Goal: Entertainment & Leisure: Browse casually

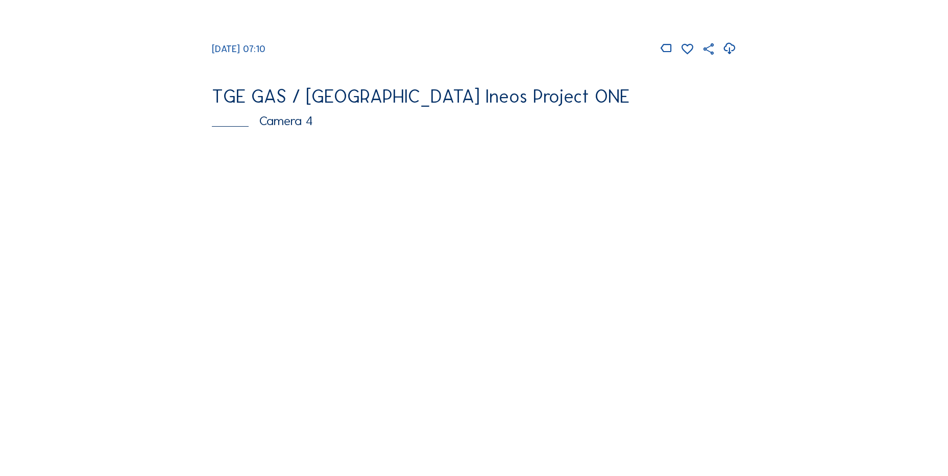
scroll to position [970, 0]
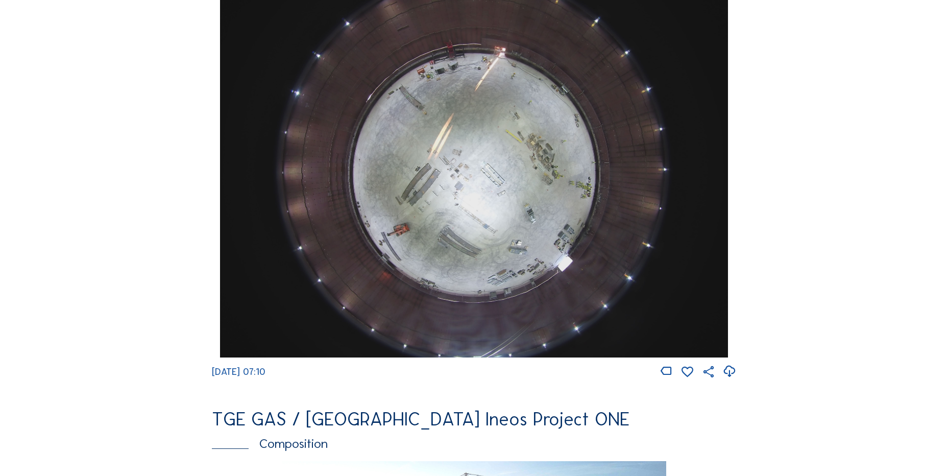
click at [731, 380] on icon at bounding box center [730, 371] width 14 height 17
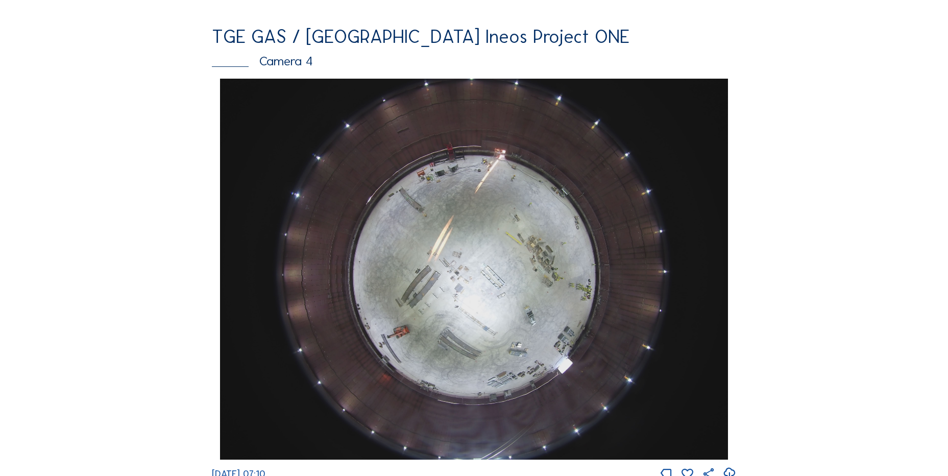
scroll to position [613, 0]
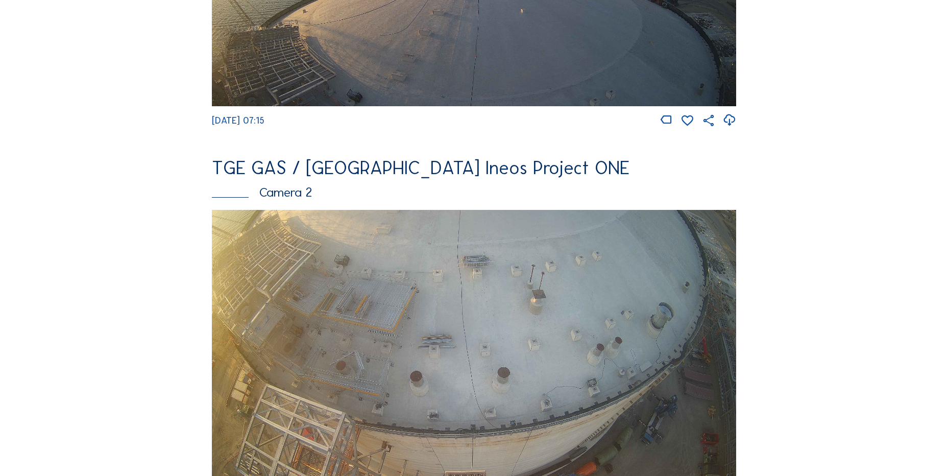
scroll to position [255, 0]
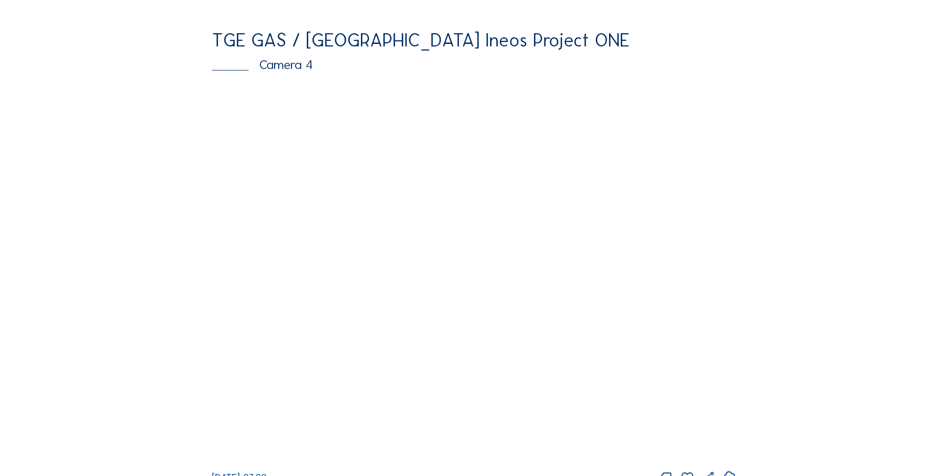
scroll to position [868, 0]
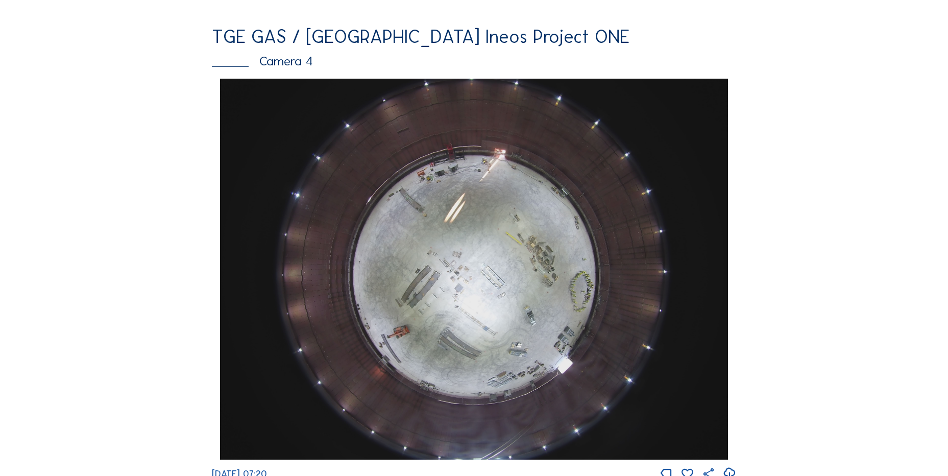
click at [139, 261] on div "Feed Photo Show Map Search Fullscreen TGE GAS / Antwerpen Ineos Project ONE Cam…" at bounding box center [473, 82] width 711 height 1768
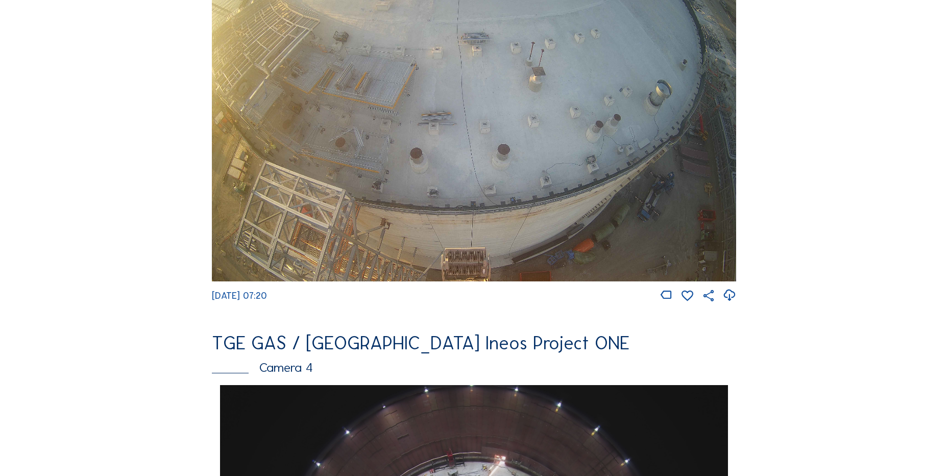
scroll to position [715, 0]
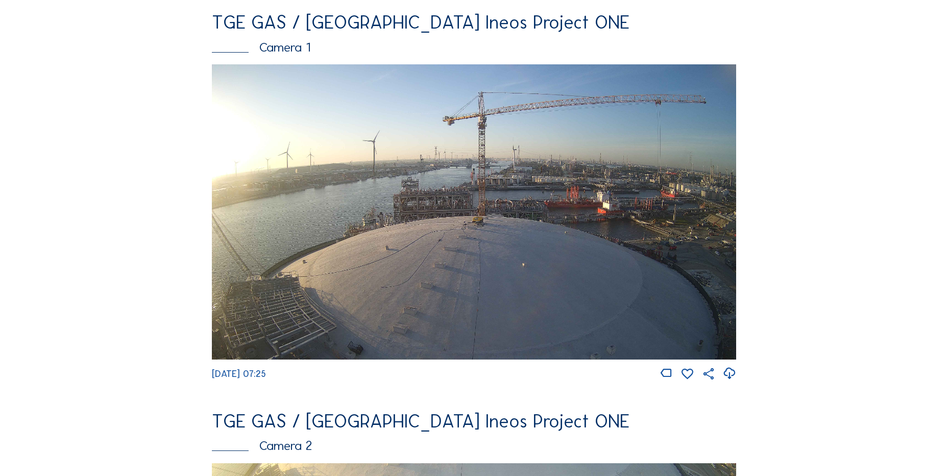
scroll to position [102, 0]
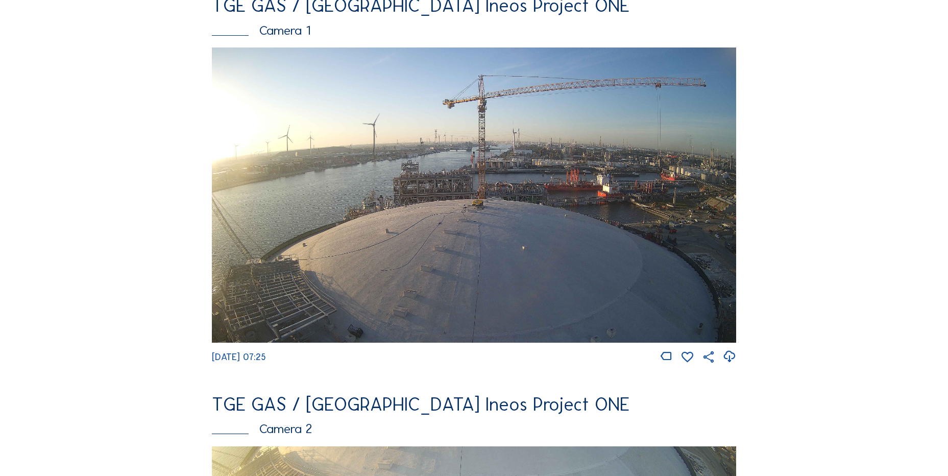
click at [733, 360] on icon at bounding box center [730, 356] width 14 height 17
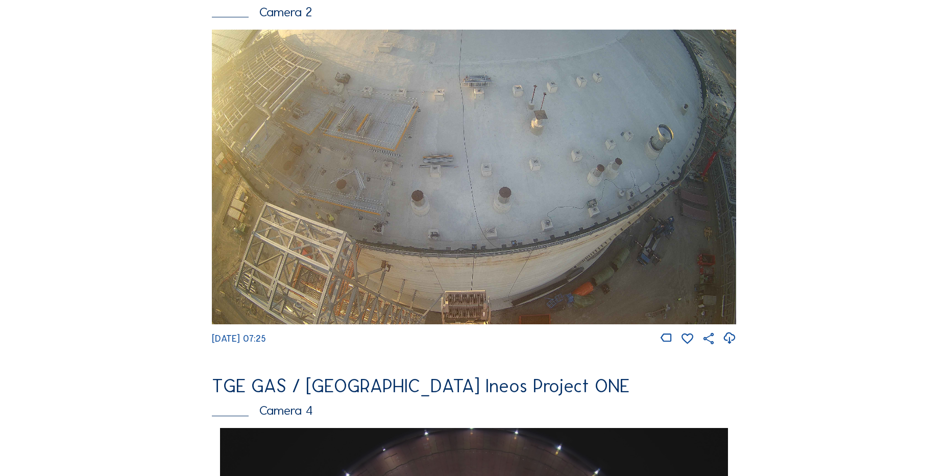
scroll to position [358, 0]
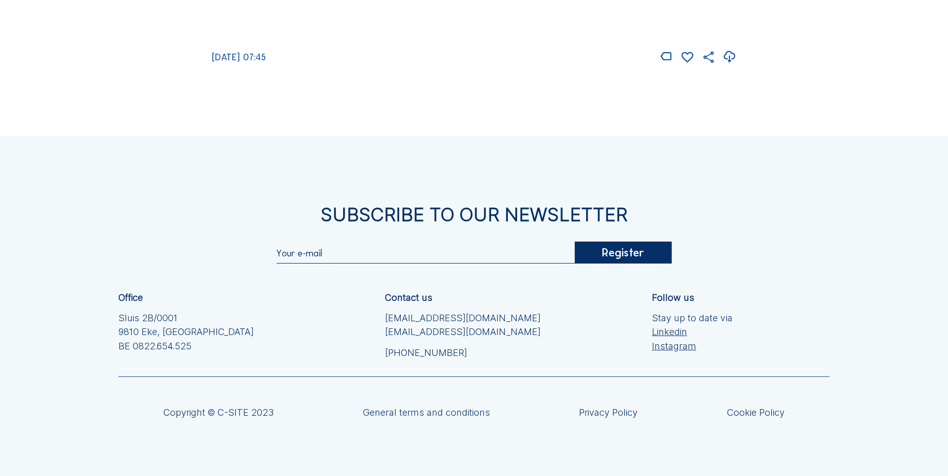
scroll to position [1610, 0]
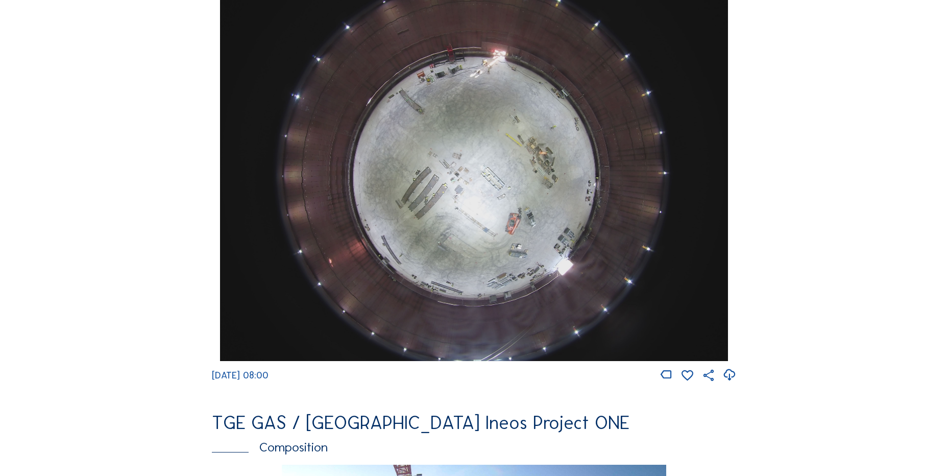
scroll to position [970, 0]
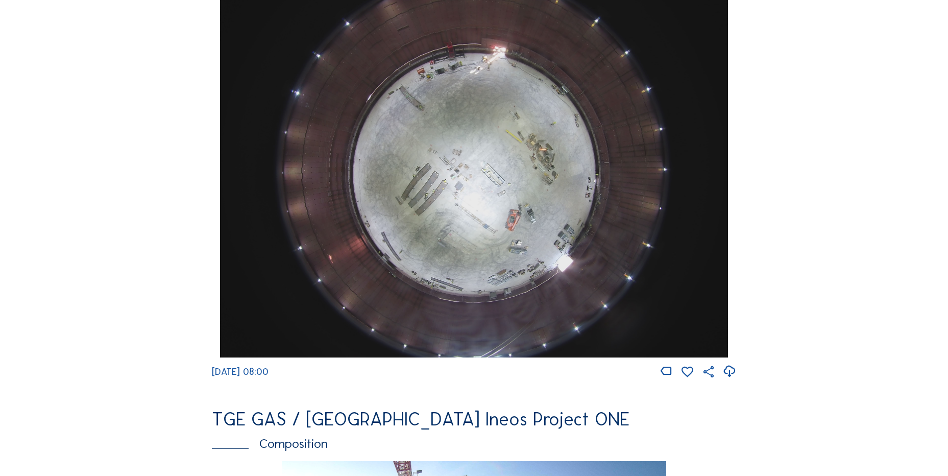
click at [846, 177] on div "Cameras Timelapses My C-Site Feed Photo Show Map Search Fullscreen TGE GAS / An…" at bounding box center [474, 171] width 948 height 2282
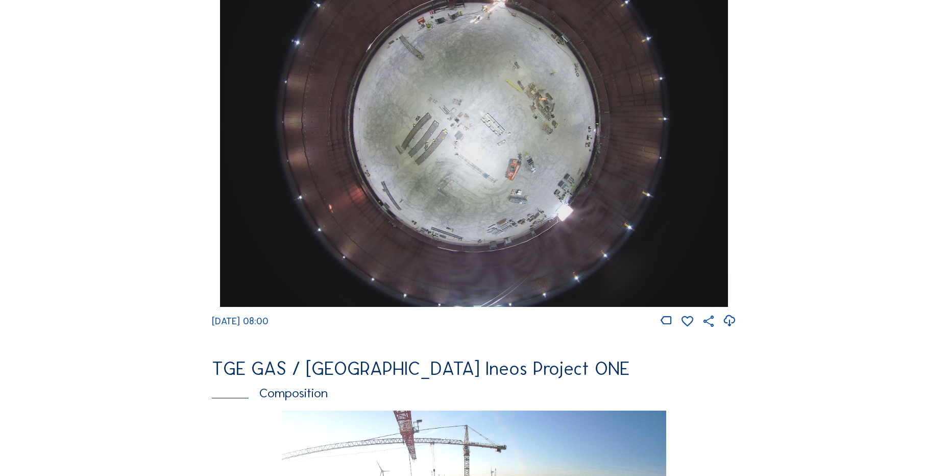
scroll to position [1022, 0]
click at [725, 328] on icon at bounding box center [730, 320] width 14 height 17
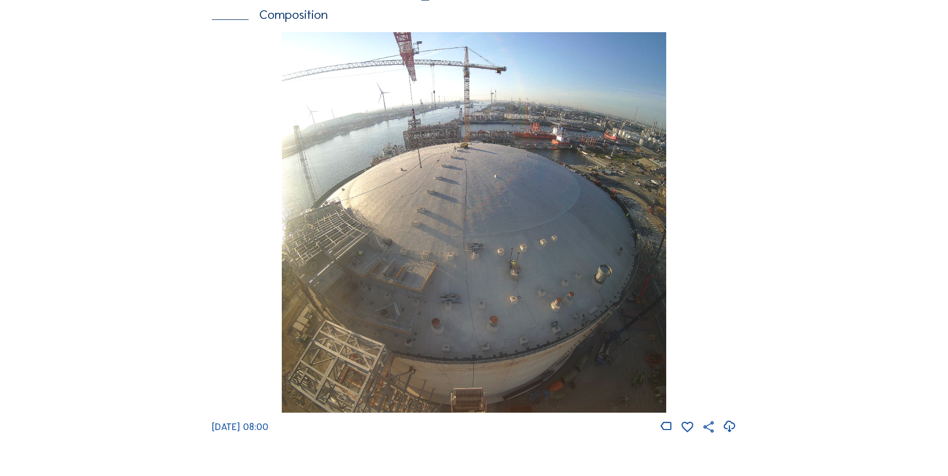
scroll to position [1481, 0]
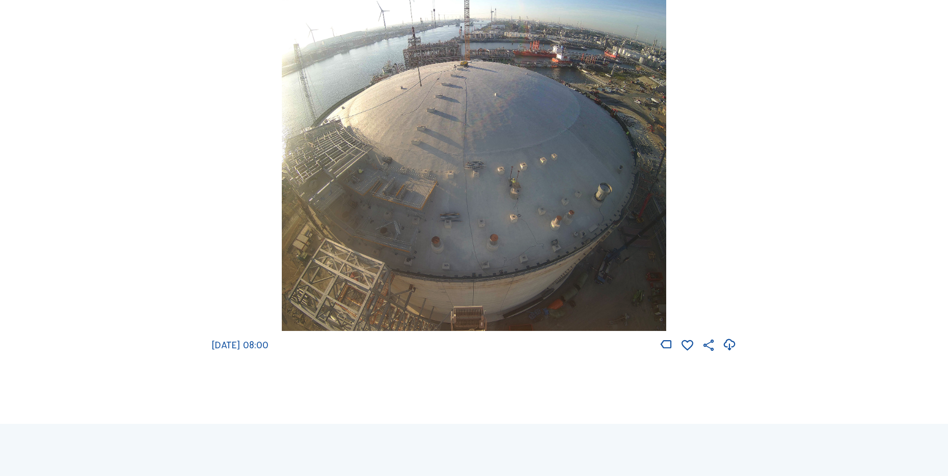
click at [732, 352] on icon at bounding box center [730, 345] width 14 height 17
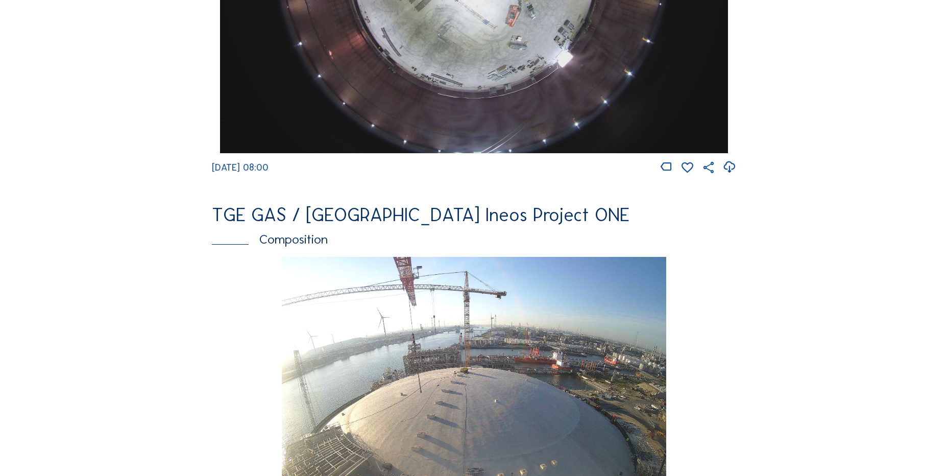
scroll to position [919, 0]
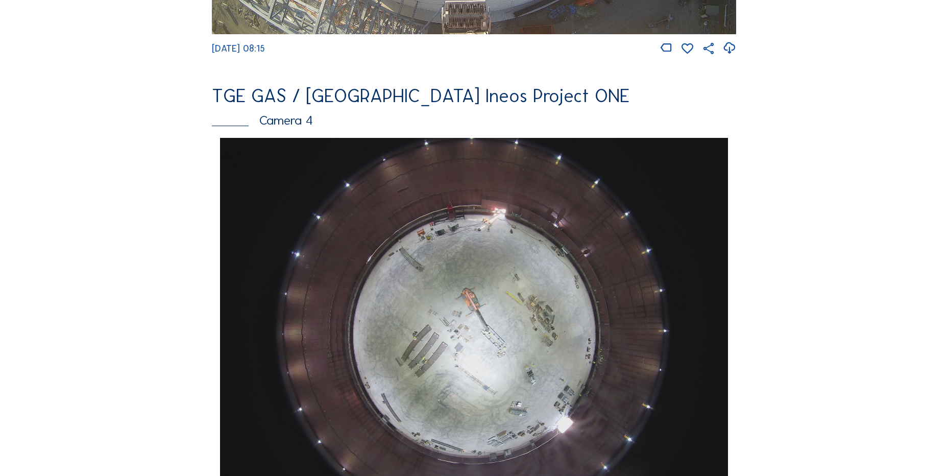
scroll to position [919, 0]
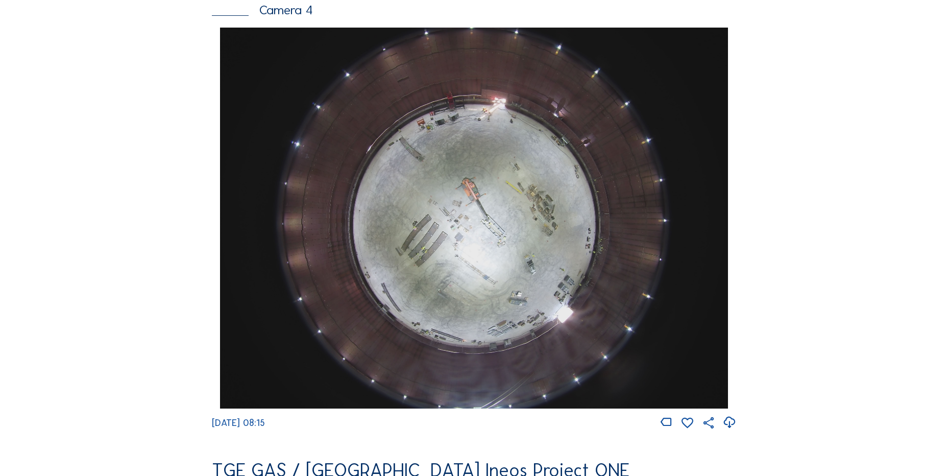
click at [731, 430] on icon at bounding box center [730, 422] width 14 height 17
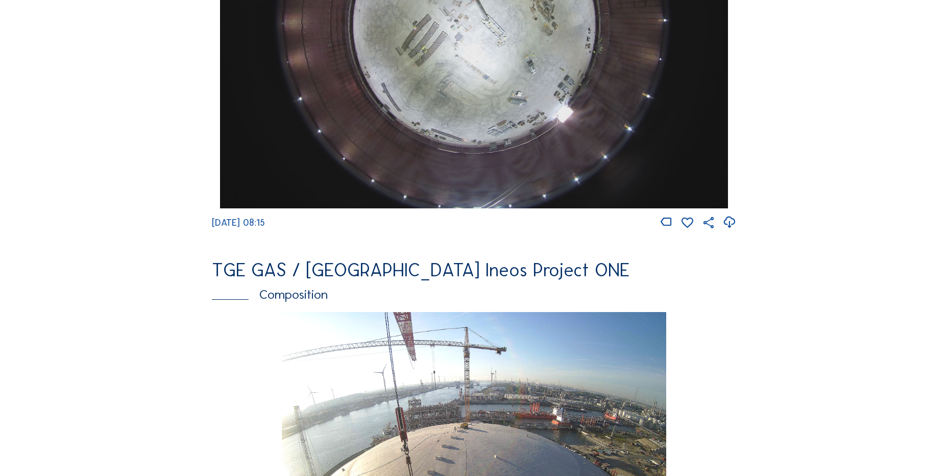
scroll to position [1124, 0]
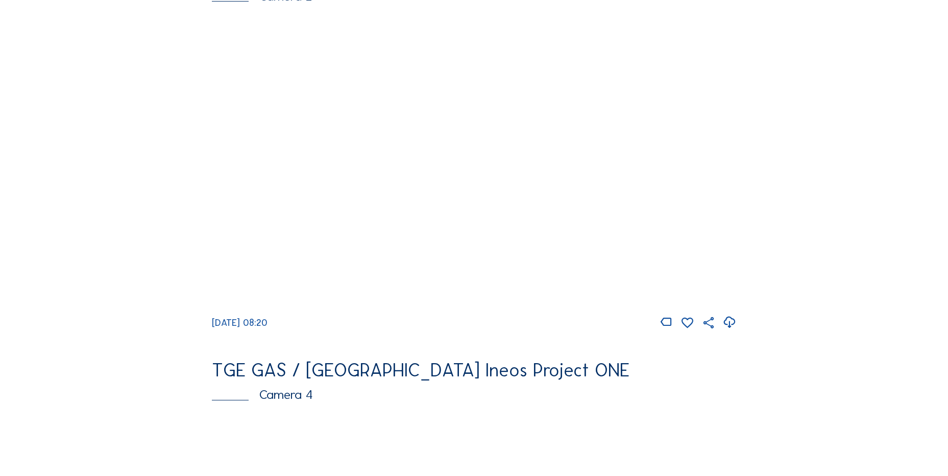
scroll to position [664, 0]
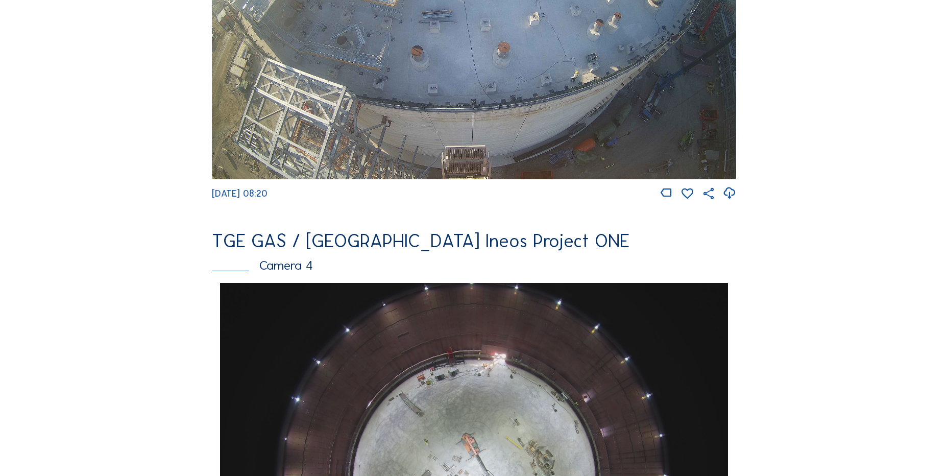
click at [130, 208] on div "Feed Photo Show Map Search Fullscreen TGE GAS / Antwerpen Ineos Project ONE Cam…" at bounding box center [473, 286] width 711 height 1768
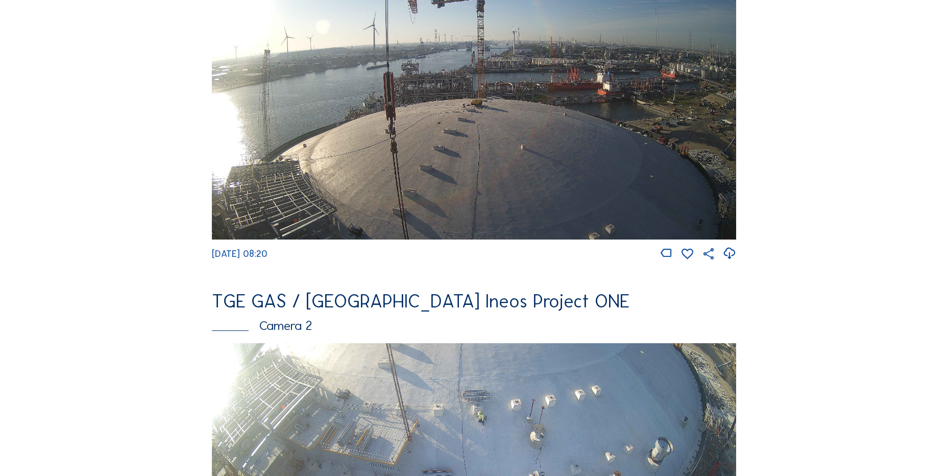
scroll to position [153, 0]
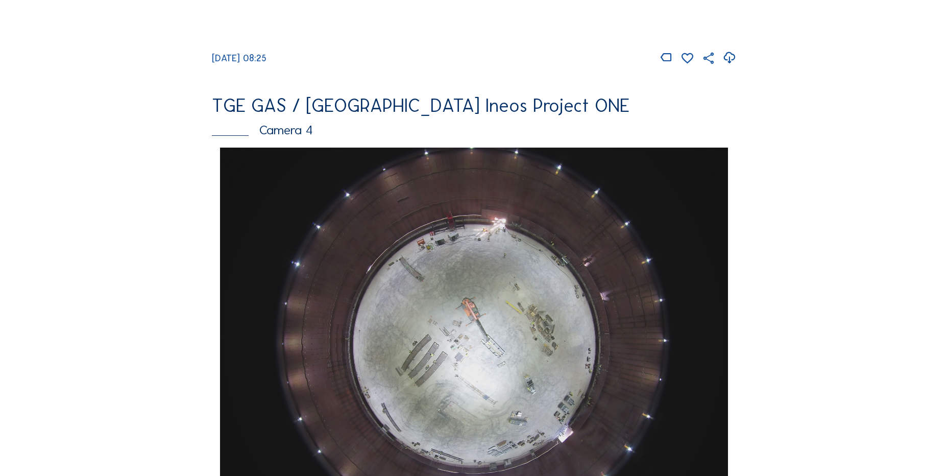
scroll to position [970, 0]
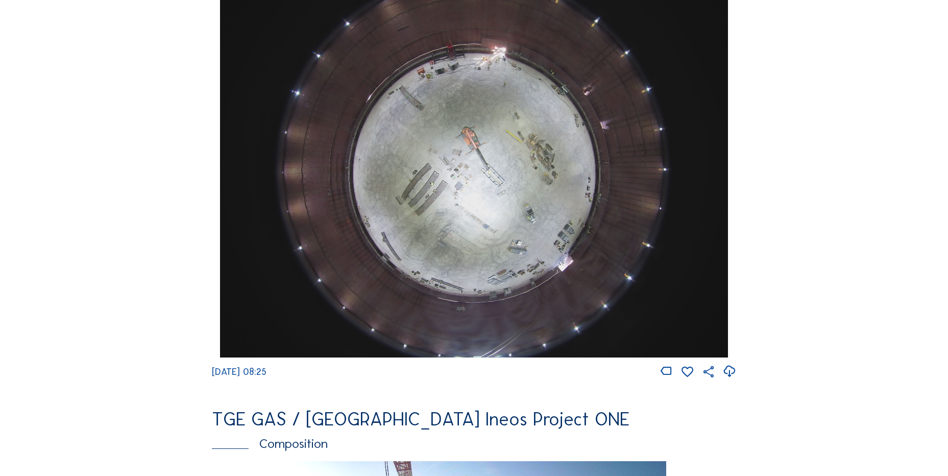
click at [733, 380] on icon at bounding box center [730, 371] width 14 height 17
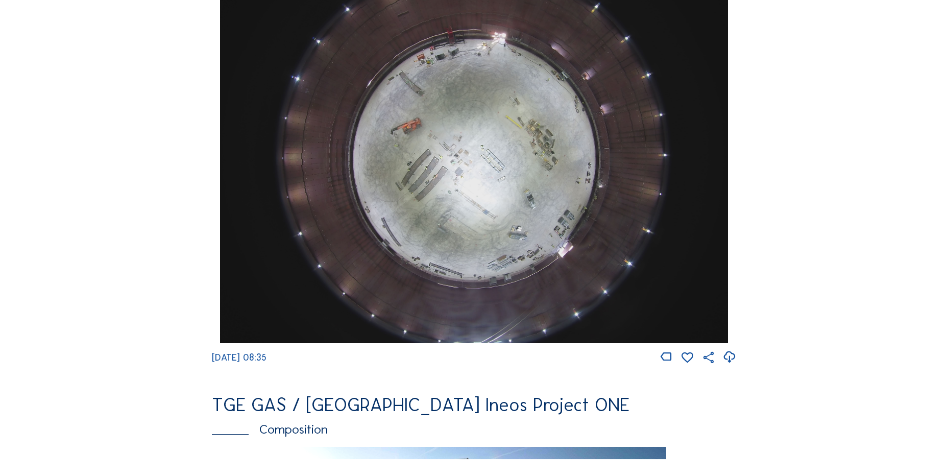
scroll to position [970, 0]
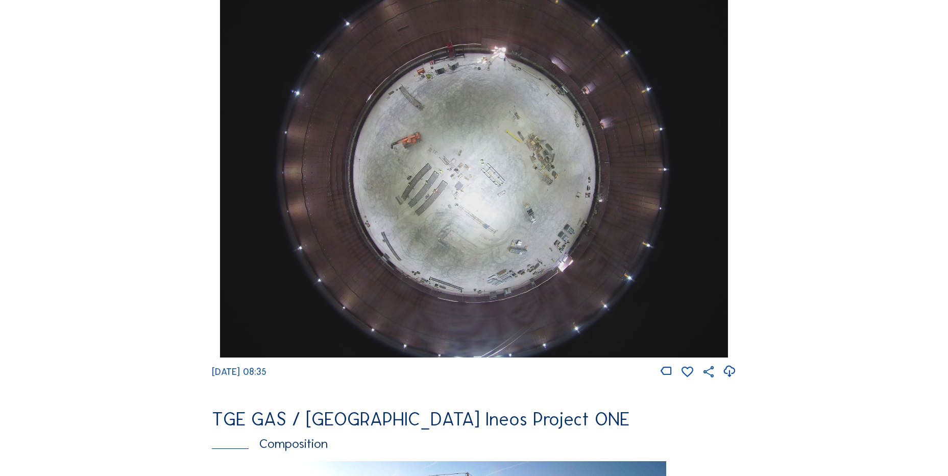
click at [734, 378] on icon at bounding box center [730, 371] width 14 height 17
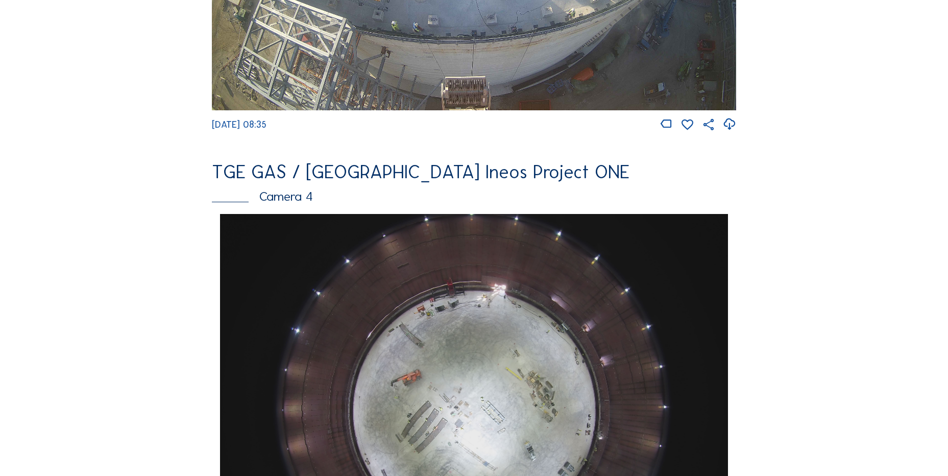
scroll to position [715, 0]
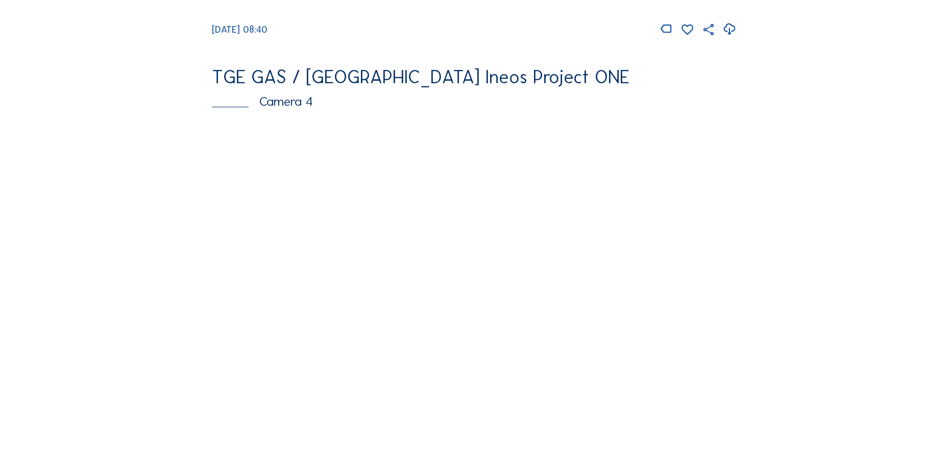
scroll to position [919, 0]
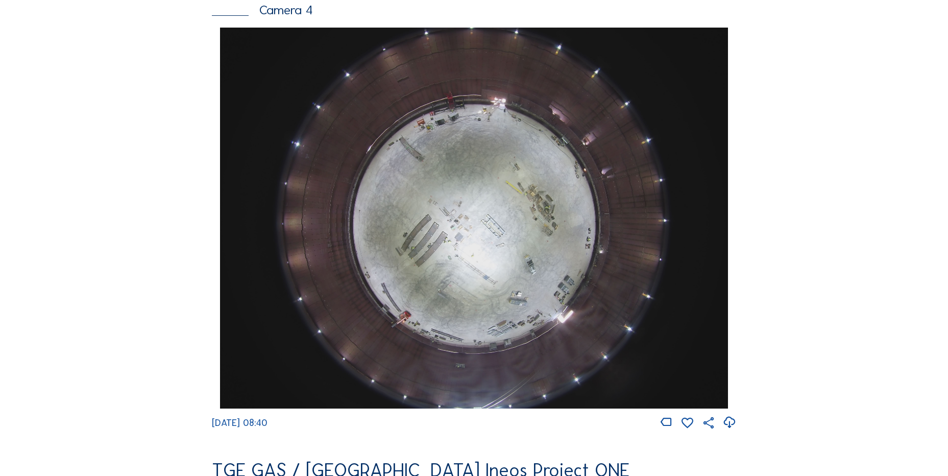
click at [205, 143] on div "Feed Photo Show Map Search Fullscreen TGE GAS / Antwerpen Ineos Project ONE Cam…" at bounding box center [473, 31] width 711 height 1768
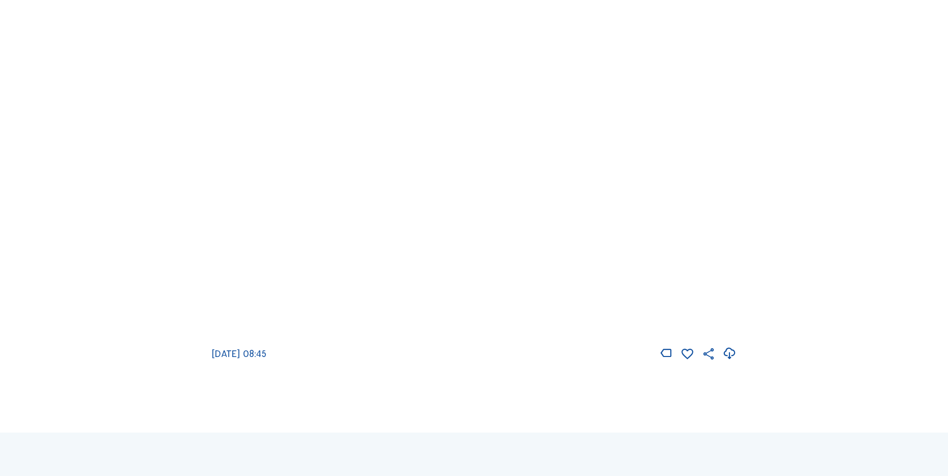
scroll to position [1481, 0]
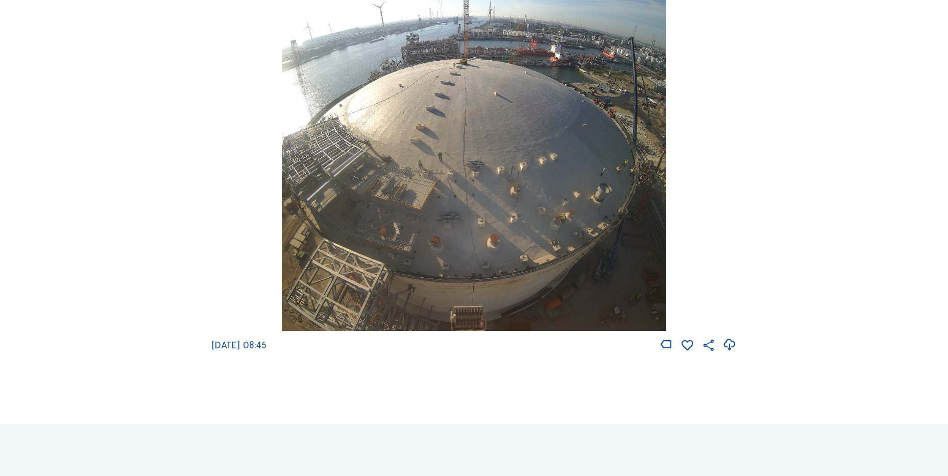
click at [735, 351] on icon at bounding box center [730, 345] width 14 height 17
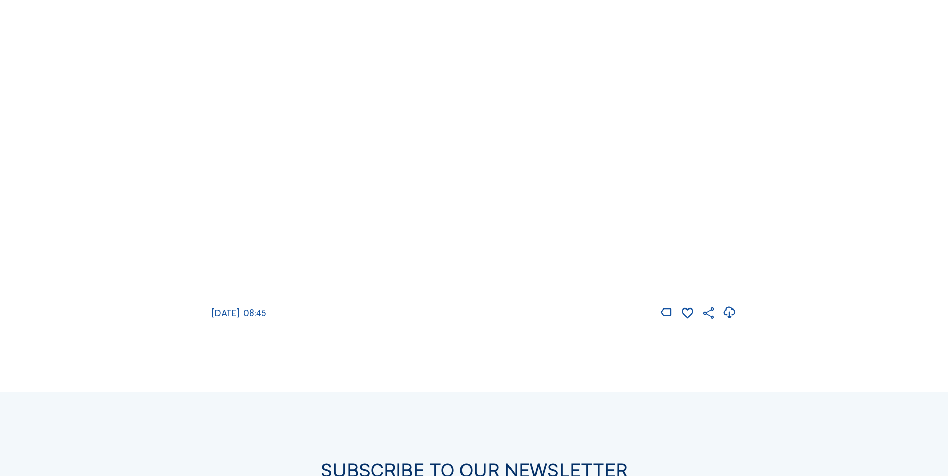
scroll to position [1583, 0]
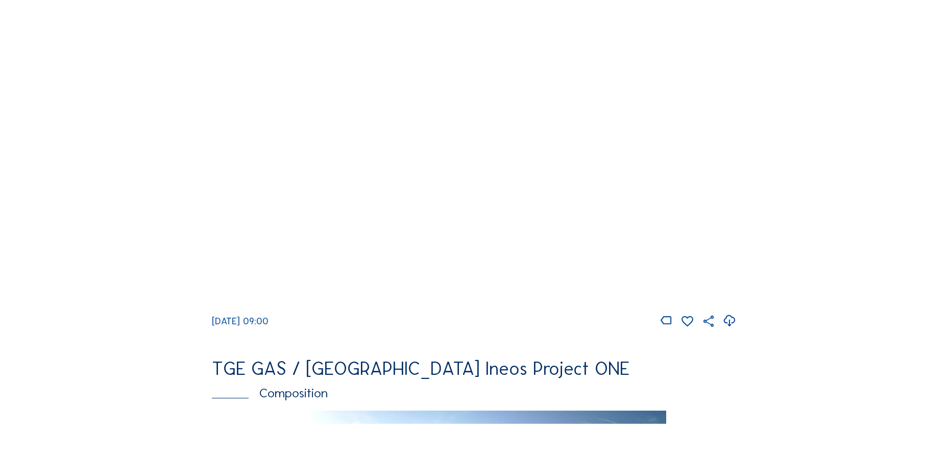
scroll to position [1022, 0]
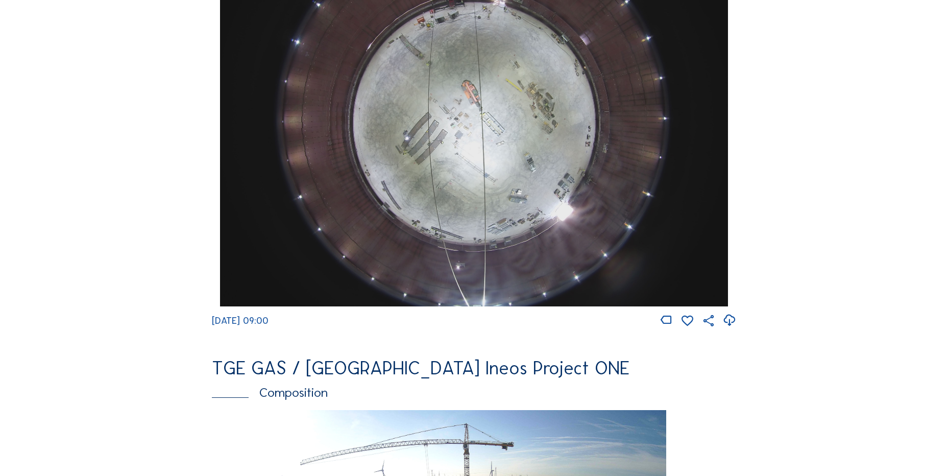
click at [734, 329] on icon at bounding box center [730, 320] width 14 height 17
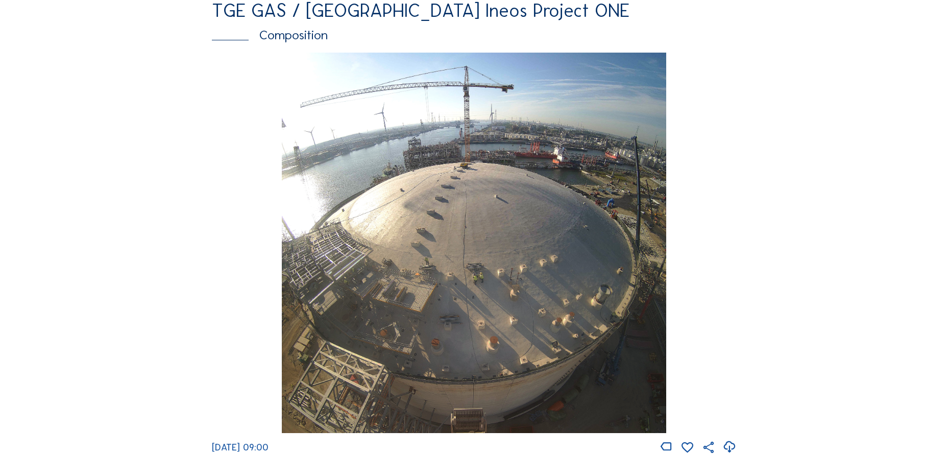
scroll to position [1481, 0]
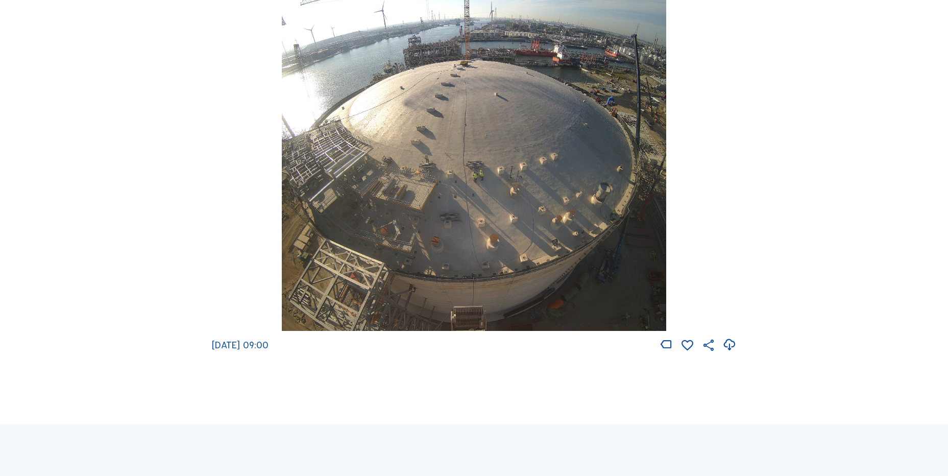
click at [736, 352] on icon at bounding box center [730, 345] width 14 height 17
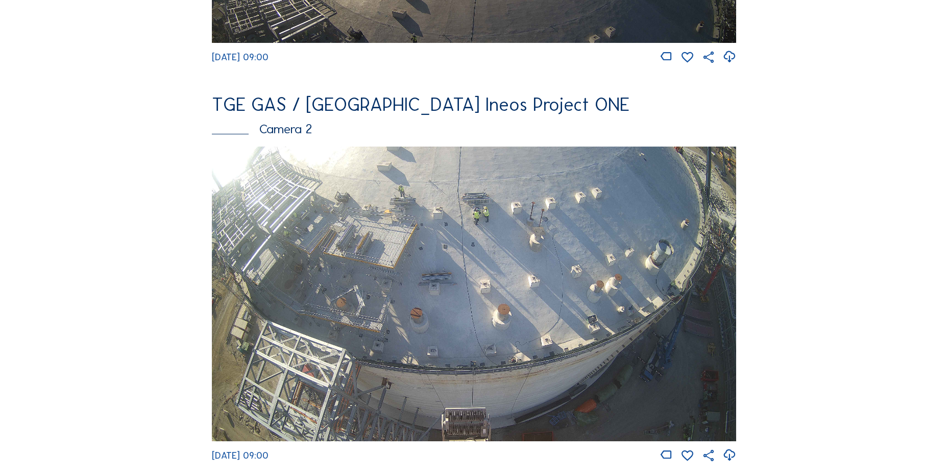
scroll to position [204, 0]
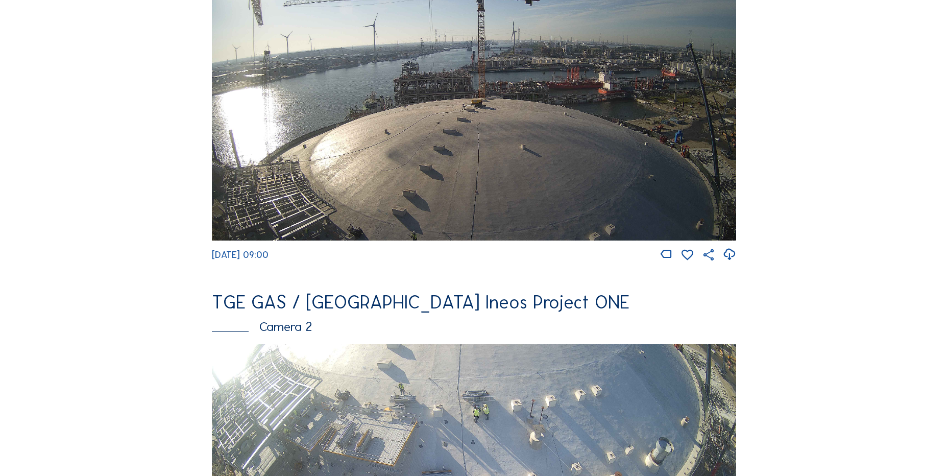
click at [625, 164] on img at bounding box center [474, 92] width 525 height 295
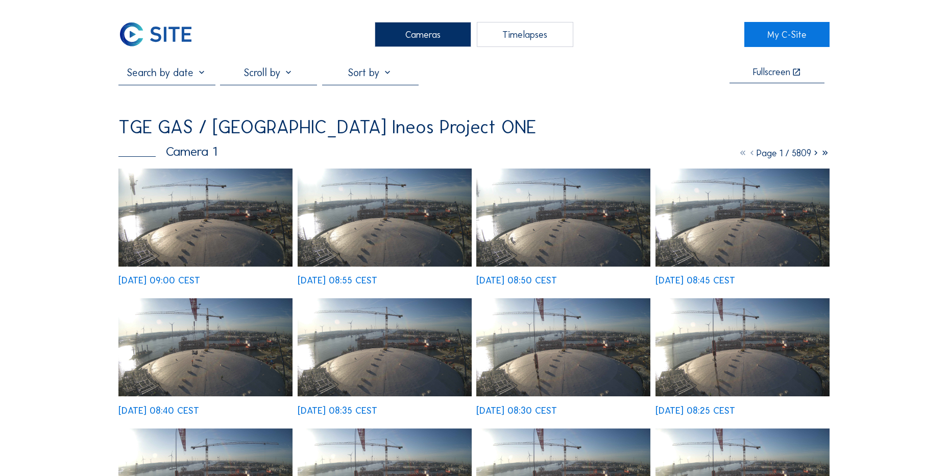
click at [211, 214] on img at bounding box center [205, 218] width 174 height 98
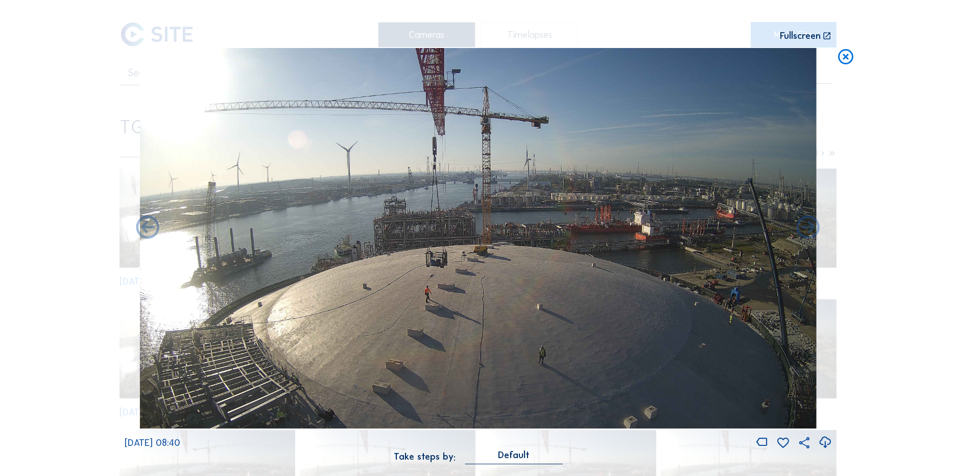
click at [828, 437] on icon at bounding box center [825, 442] width 14 height 17
click at [72, 135] on div "Scroll to travel through time | Press 'Alt' Button + Scroll to Zoom | Click and…" at bounding box center [478, 238] width 956 height 476
click at [840, 57] on icon at bounding box center [846, 57] width 18 height 19
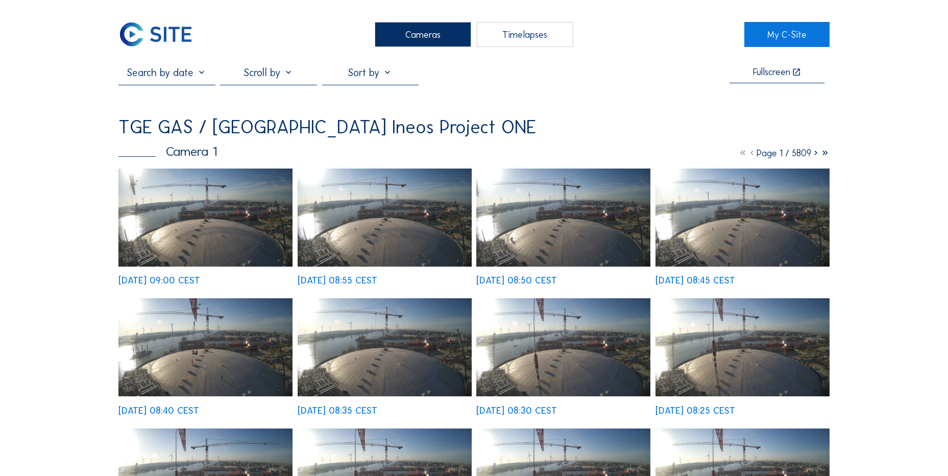
click at [184, 42] on img at bounding box center [155, 34] width 75 height 25
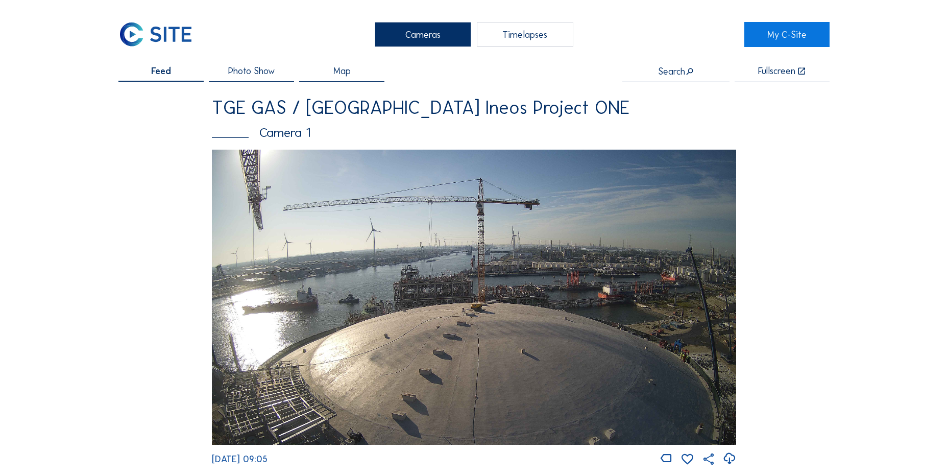
scroll to position [153, 0]
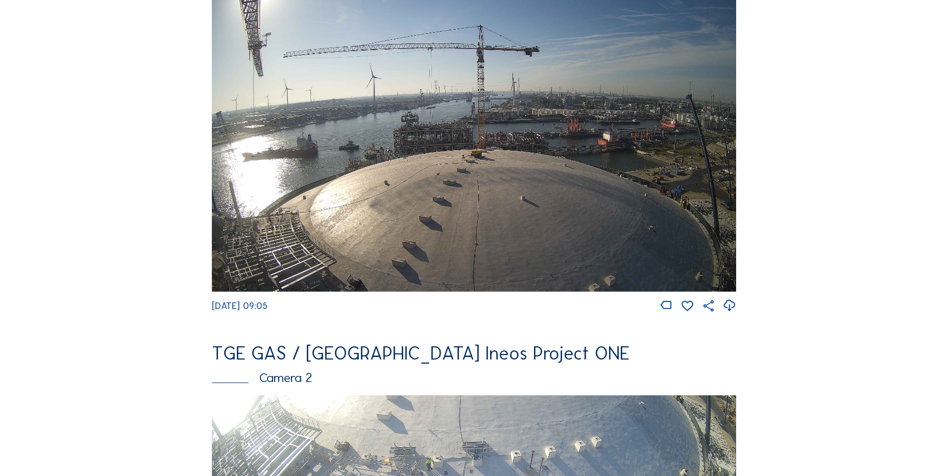
click at [725, 308] on div at bounding box center [698, 306] width 77 height 14
click at [727, 308] on icon at bounding box center [730, 305] width 14 height 17
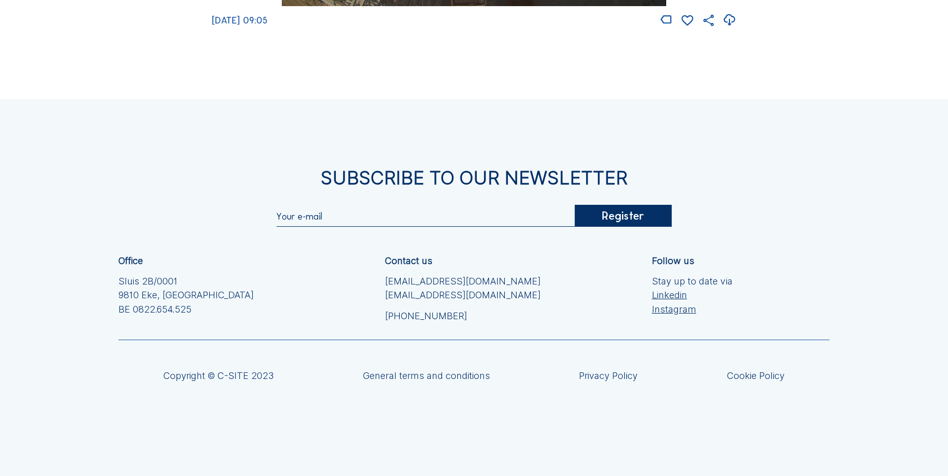
scroll to position [1559, 0]
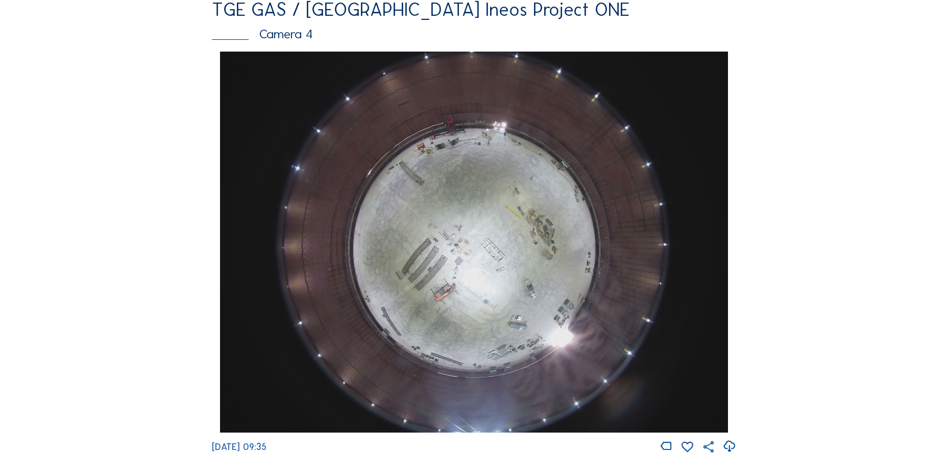
scroll to position [919, 0]
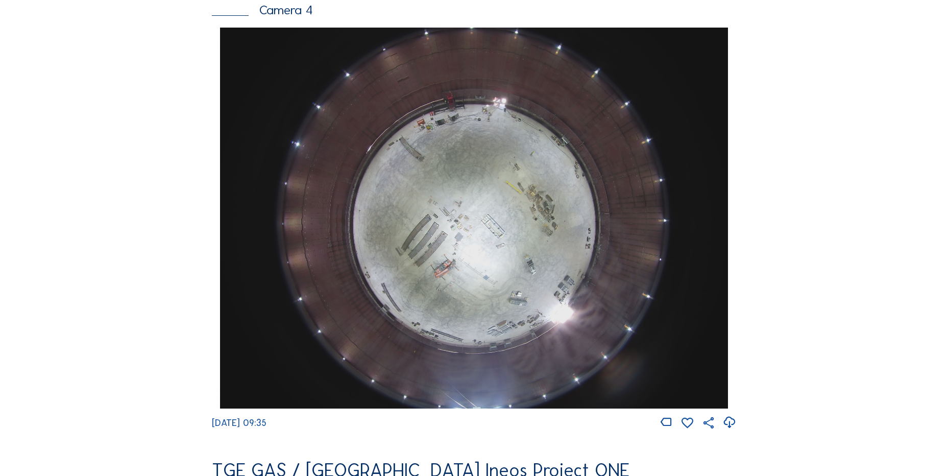
click at [731, 428] on icon at bounding box center [730, 422] width 14 height 17
